Goal: Task Accomplishment & Management: Manage account settings

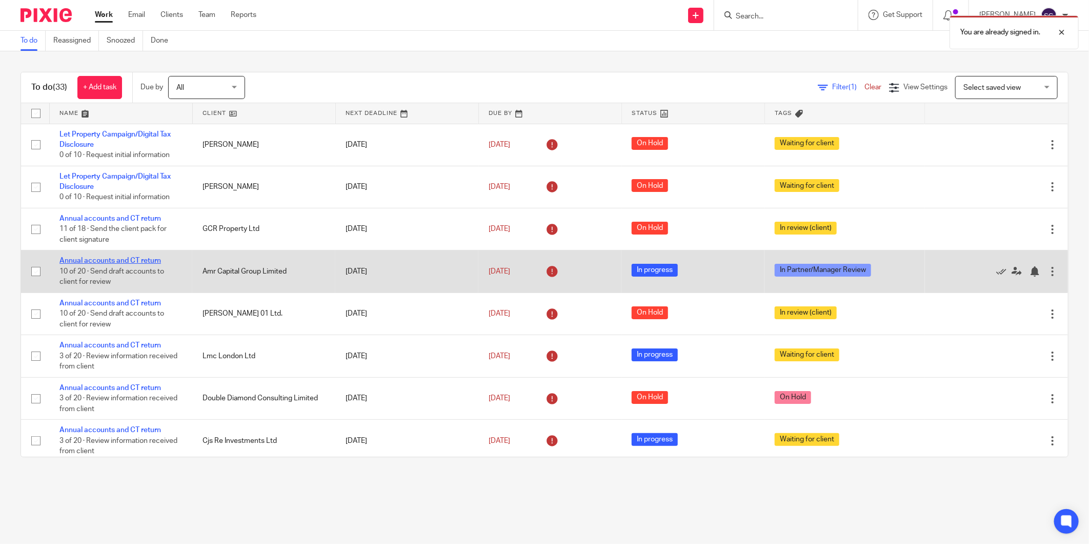
click at [138, 263] on link "Annual accounts and CT return" at bounding box center [110, 260] width 102 height 7
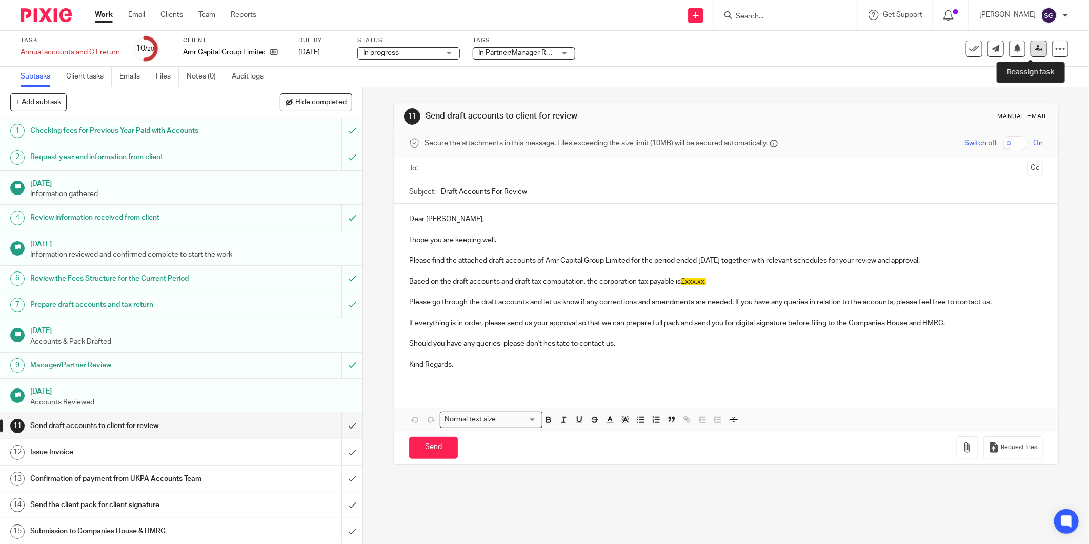
click at [1031, 43] on link at bounding box center [1039, 49] width 16 height 16
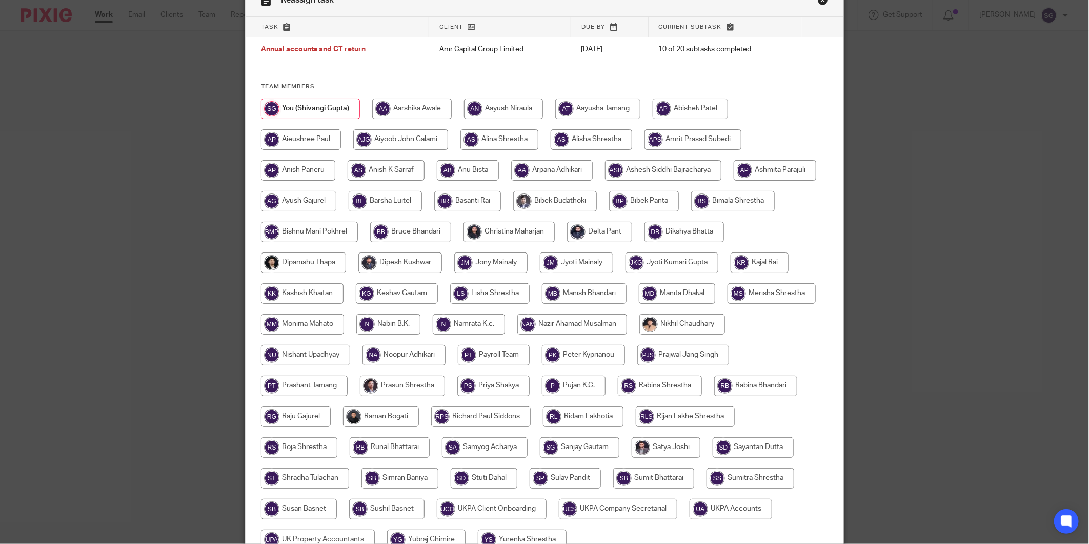
scroll to position [114, 0]
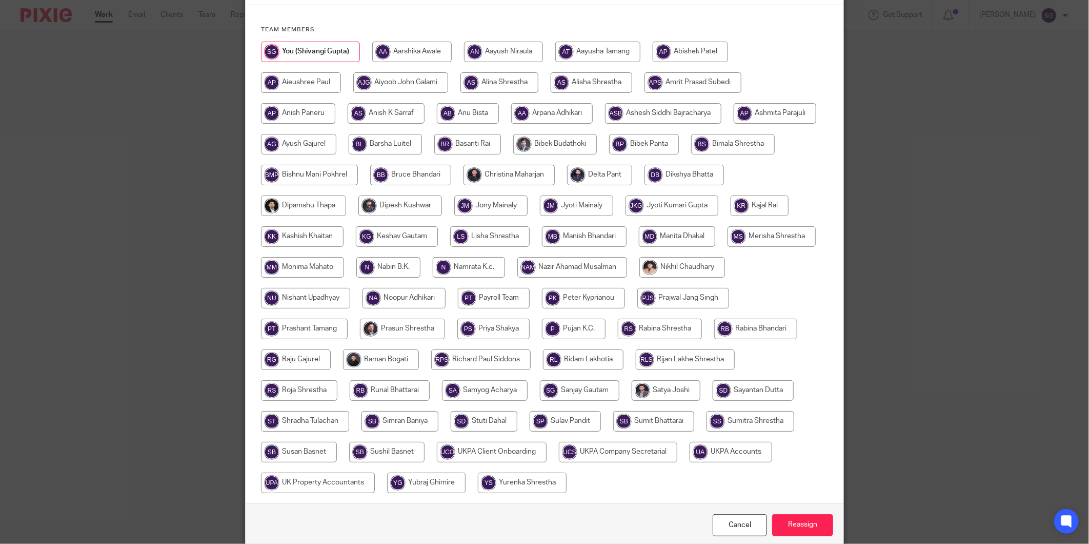
click at [624, 351] on input "radio" at bounding box center [583, 359] width 81 height 21
radio input "true"
click at [813, 525] on input "Reassign" at bounding box center [802, 525] width 61 height 22
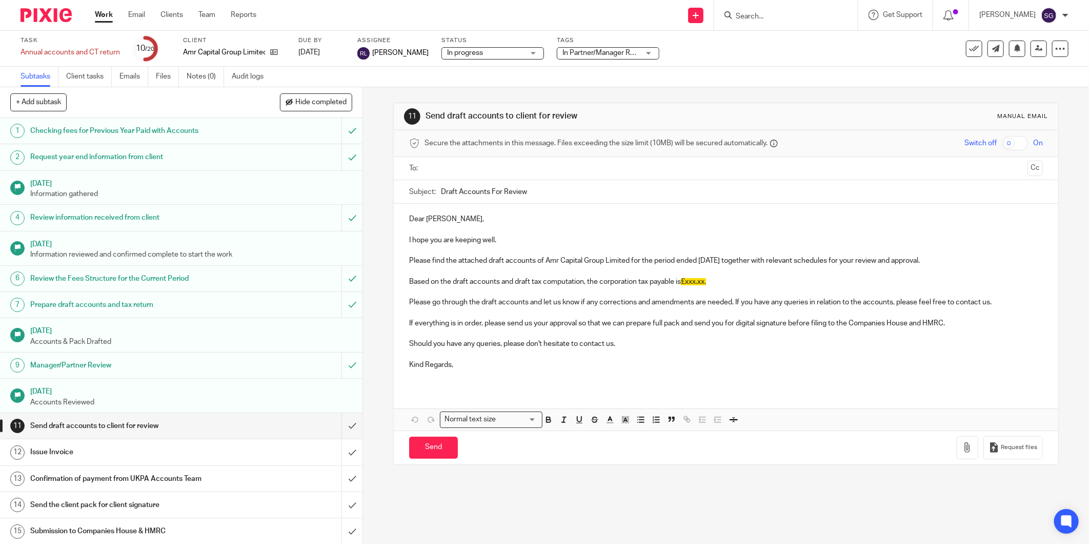
click at [59, 19] on img at bounding box center [46, 15] width 51 height 14
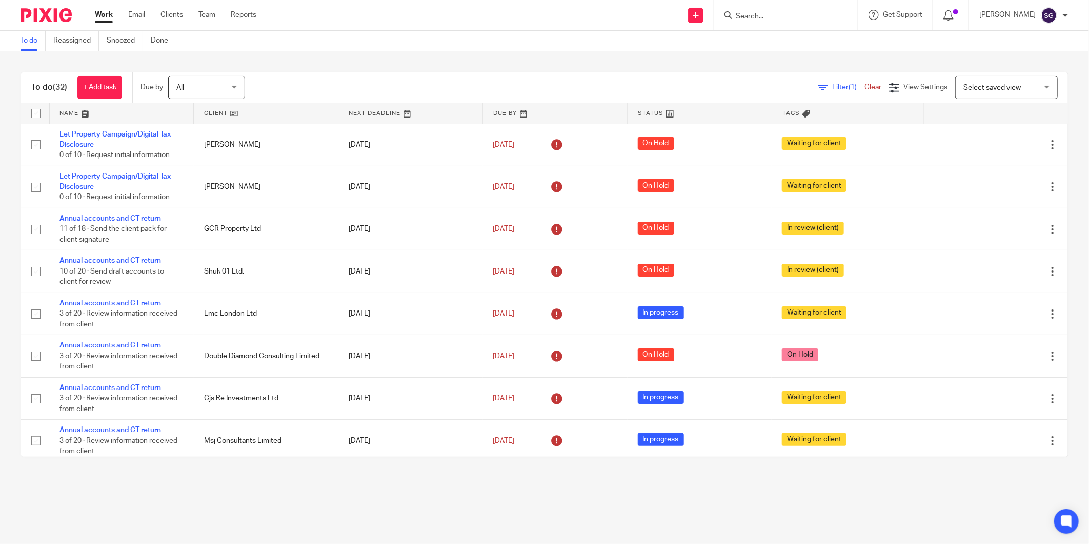
click at [756, 16] on div "You are already signed in." at bounding box center [812, 29] width 534 height 39
click at [756, 16] on input "Search" at bounding box center [781, 16] width 92 height 9
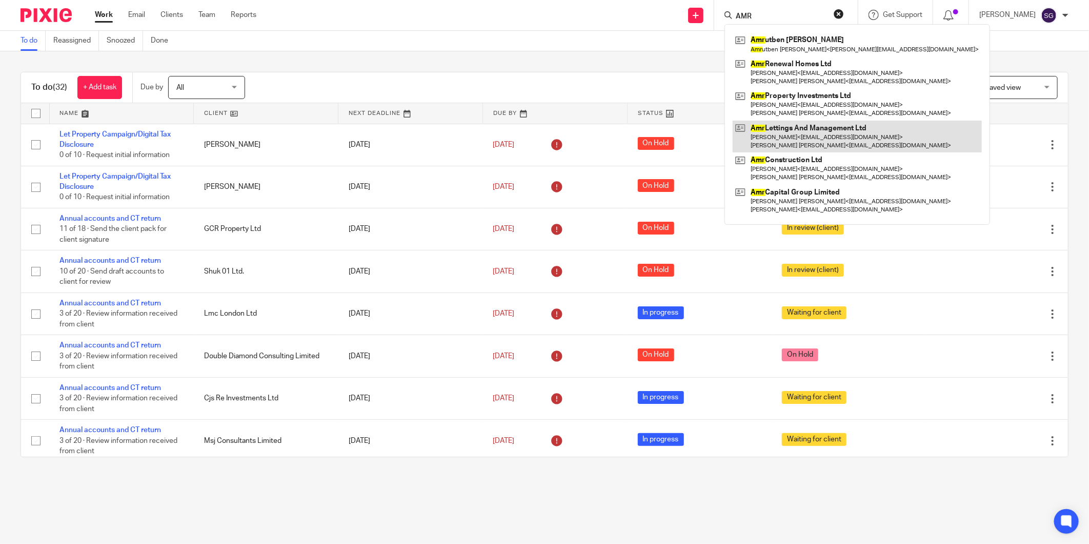
type input "AMR"
click at [823, 146] on link at bounding box center [857, 137] width 249 height 32
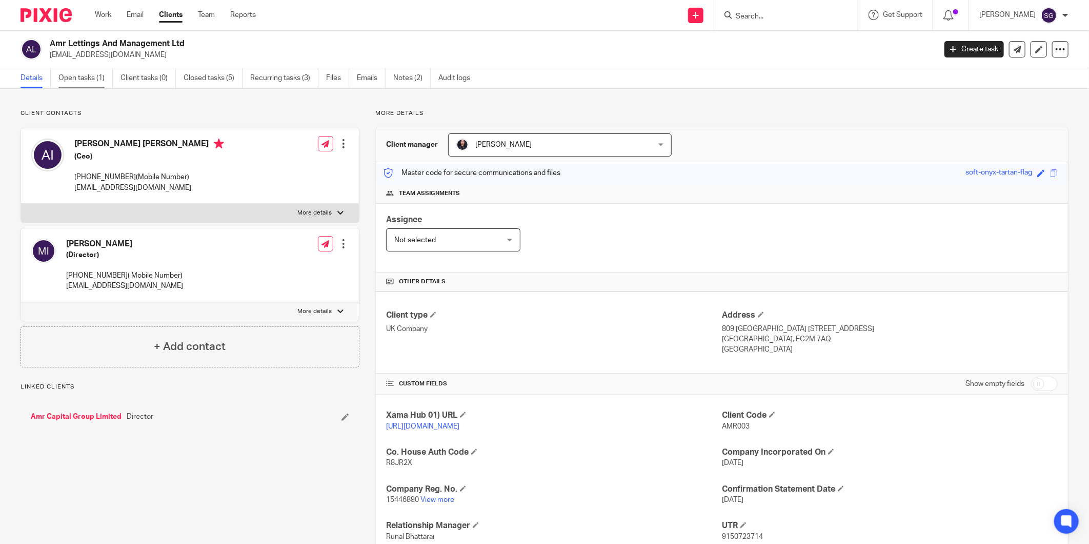
click at [93, 81] on link "Open tasks (1)" at bounding box center [85, 78] width 54 height 20
